Goal: Navigation & Orientation: Find specific page/section

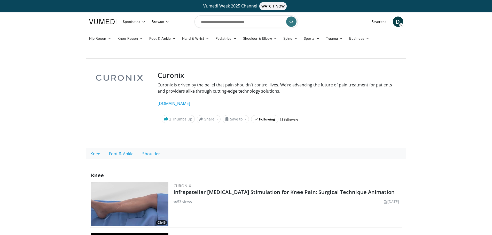
click at [397, 20] on span "D" at bounding box center [398, 22] width 10 height 10
click at [365, 83] on link "Curonix Dashboard" at bounding box center [371, 84] width 61 height 8
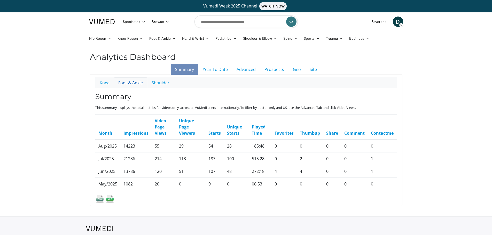
click at [126, 84] on link "Foot & Ankle" at bounding box center [130, 82] width 33 height 11
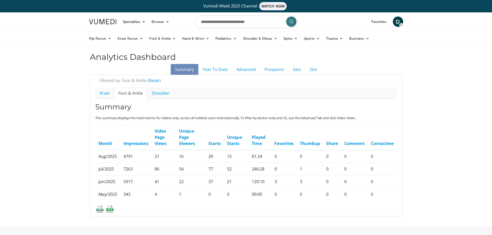
scroll to position [26, 0]
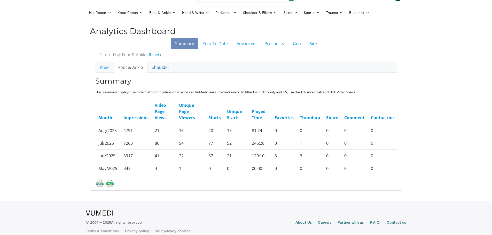
click at [158, 67] on link "Shoulder" at bounding box center [160, 67] width 27 height 11
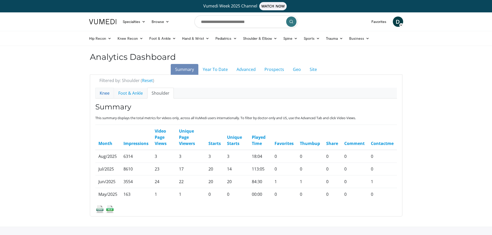
click at [100, 92] on link "Knee" at bounding box center [104, 93] width 19 height 11
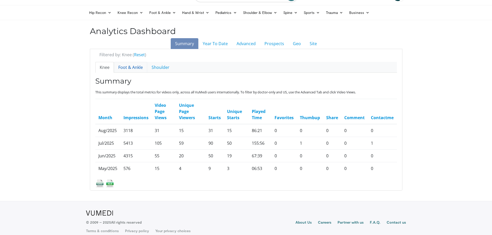
click at [122, 68] on link "Foot & Ankle" at bounding box center [130, 67] width 33 height 11
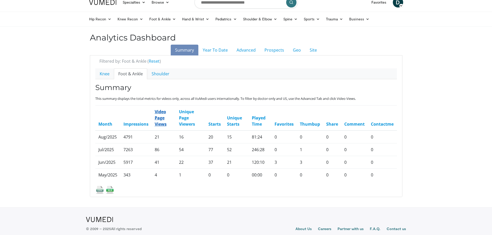
scroll to position [26, 0]
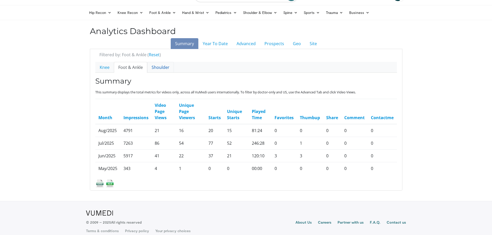
click at [156, 67] on link "Shoulder" at bounding box center [160, 67] width 27 height 11
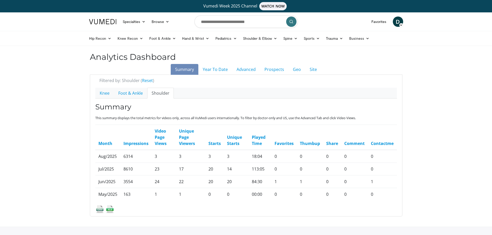
scroll to position [26, 0]
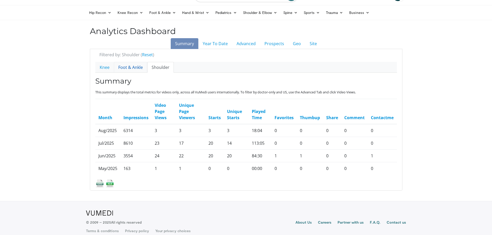
click at [131, 68] on link "Foot & Ankle" at bounding box center [130, 67] width 33 height 11
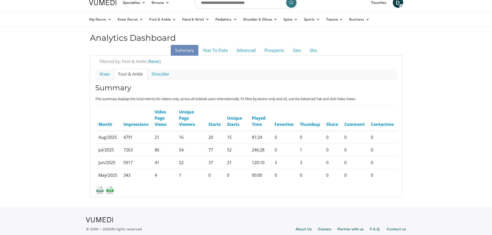
scroll to position [26, 0]
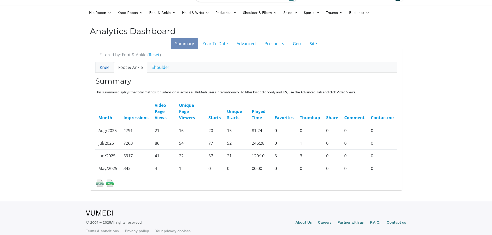
drag, startPoint x: 99, startPoint y: 65, endPoint x: 102, endPoint y: 66, distance: 2.9
click at [99, 66] on link "Knee" at bounding box center [104, 67] width 19 height 11
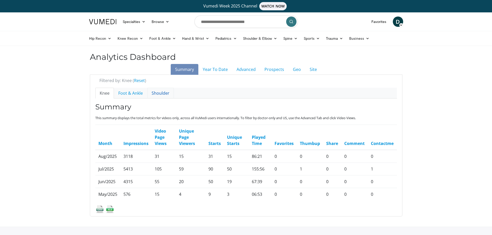
click at [163, 93] on link "Shoulder" at bounding box center [160, 93] width 27 height 11
click at [224, 68] on link "Year To Date" at bounding box center [215, 69] width 34 height 11
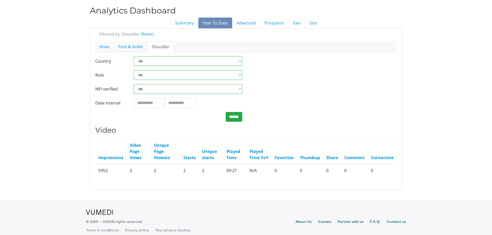
scroll to position [52, 0]
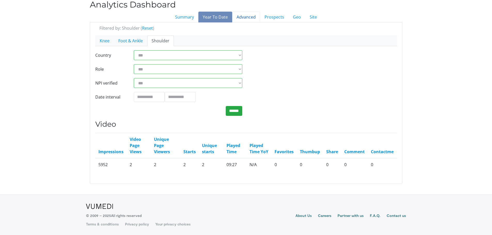
click at [252, 18] on link "Advanced" at bounding box center [246, 17] width 28 height 11
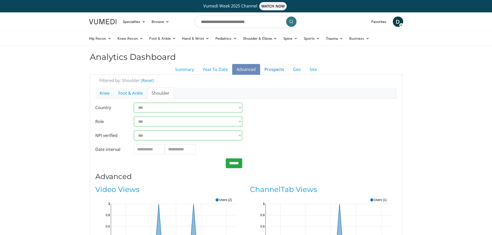
click at [271, 71] on link "Prospects" at bounding box center [274, 69] width 28 height 11
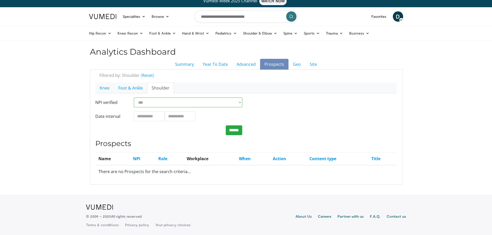
scroll to position [6, 0]
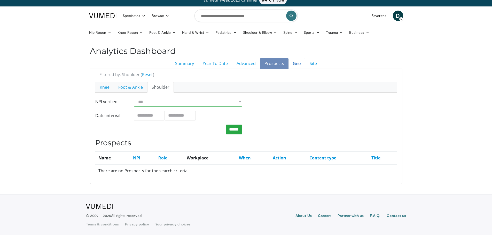
click at [295, 63] on link "Geo" at bounding box center [296, 63] width 17 height 11
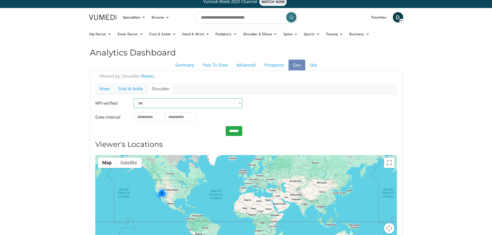
scroll to position [4, 0]
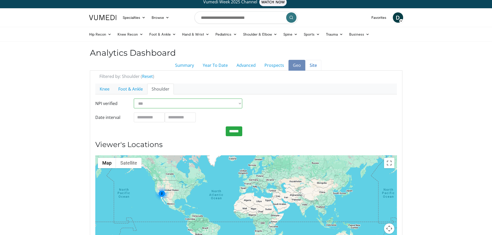
click at [311, 65] on link "Site" at bounding box center [313, 65] width 16 height 11
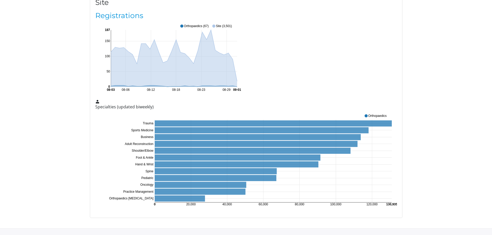
scroll to position [129, 0]
